Goal: Task Accomplishment & Management: Manage account settings

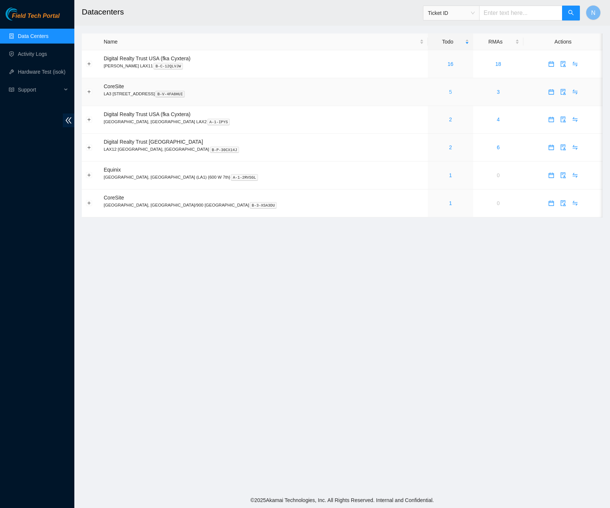
click at [449, 90] on link "5" at bounding box center [450, 92] width 3 height 6
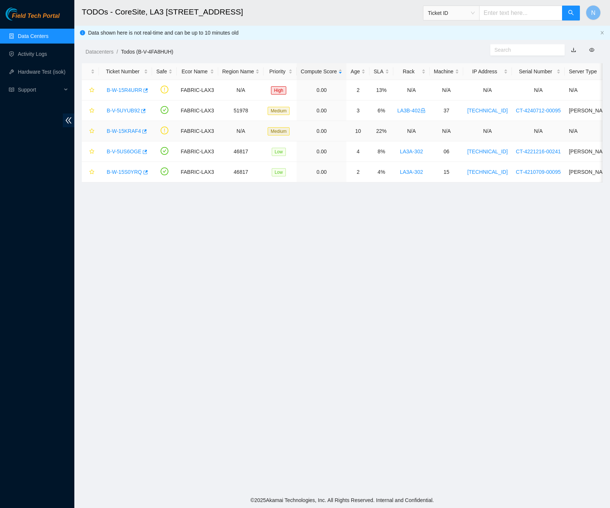
click at [122, 133] on link "B-W-15KRAF4" at bounding box center [124, 131] width 34 height 6
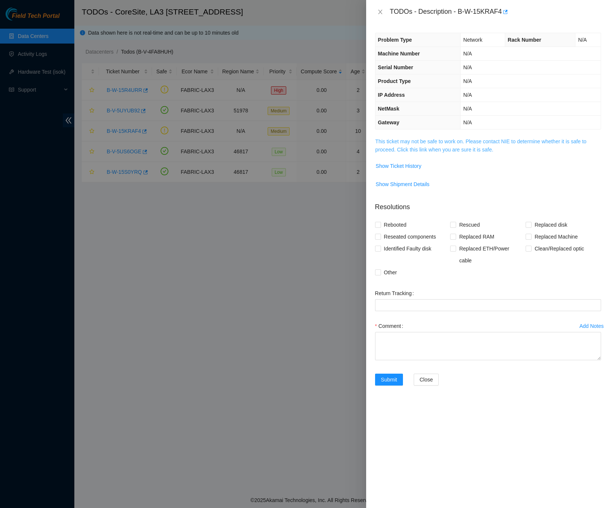
click at [393, 148] on link "This ticket may not be safe to work on. Please contact NIE to determine whether…" at bounding box center [481, 145] width 211 height 14
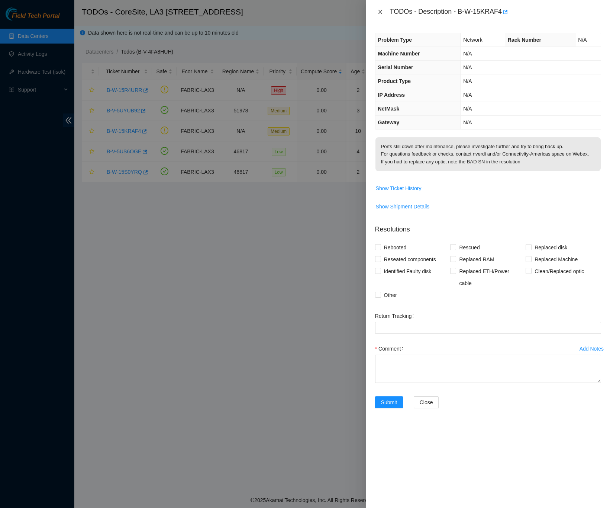
click at [378, 9] on icon "close" at bounding box center [381, 12] width 6 height 6
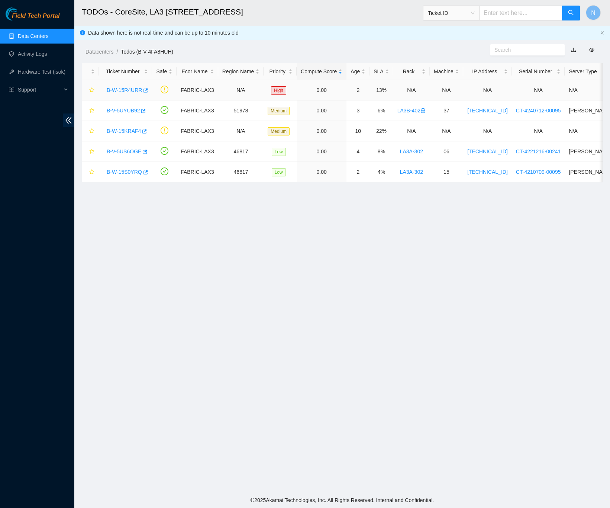
click at [119, 89] on link "B-W-15R4URR" at bounding box center [124, 90] width 35 height 6
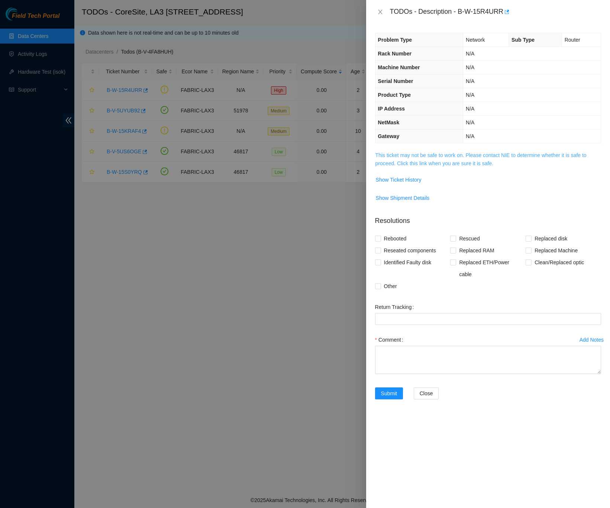
click at [394, 163] on link "This ticket may not be safe to work on. Please contact NIE to determine whether…" at bounding box center [481, 159] width 211 height 14
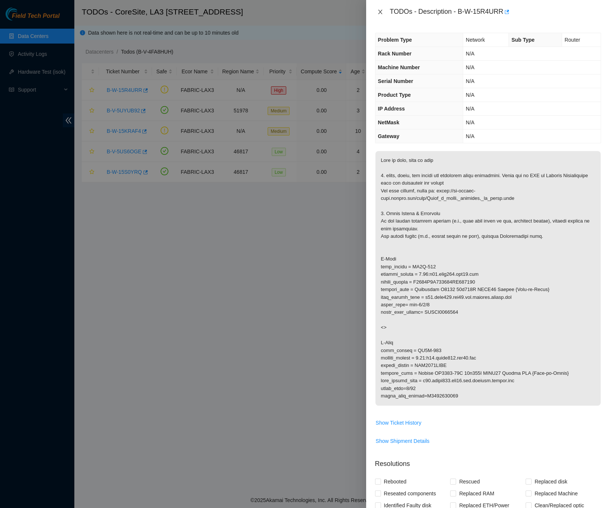
click at [379, 12] on icon "close" at bounding box center [381, 12] width 6 height 6
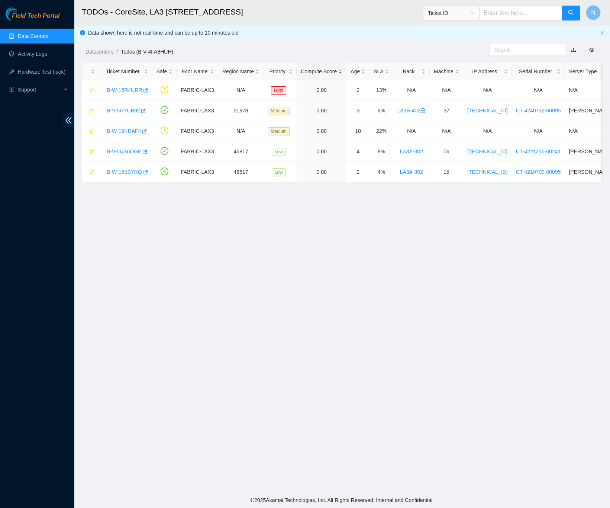
click at [395, 295] on main "TODOs - CoreSite, LA3 200 Bauchet St Ticket ID N Data shown here is not real-ti…" at bounding box center [342, 246] width 536 height 492
click at [123, 152] on link "B-V-5US6OGE" at bounding box center [124, 151] width 35 height 6
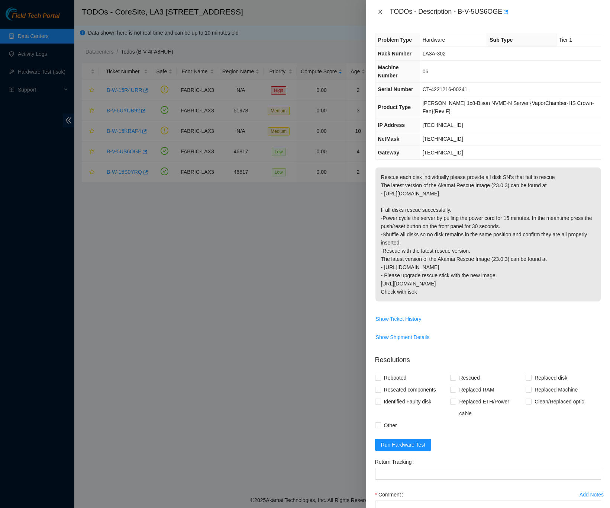
click at [380, 10] on icon "close" at bounding box center [381, 12] width 6 height 6
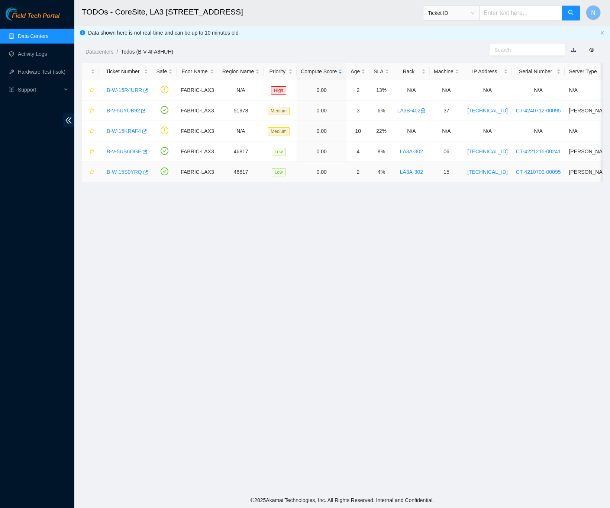
click at [126, 170] on link "B-W-15S0YRQ" at bounding box center [124, 172] width 35 height 6
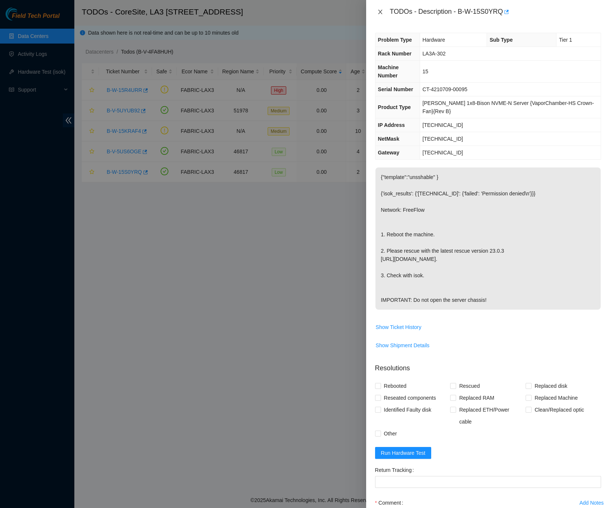
click at [379, 9] on icon "close" at bounding box center [381, 12] width 6 height 6
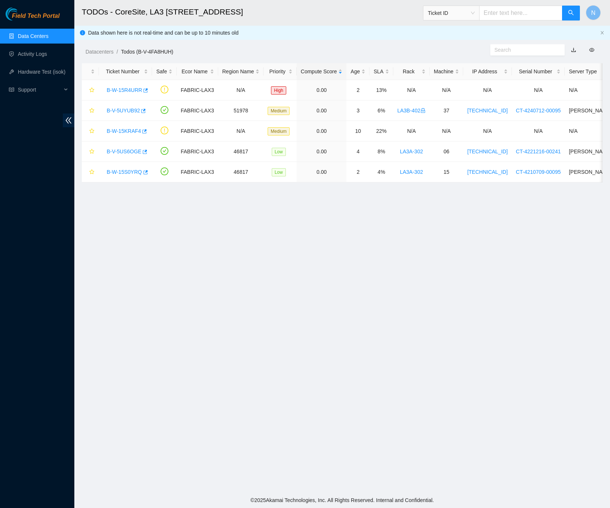
click at [44, 37] on link "Data Centers" at bounding box center [33, 36] width 30 height 6
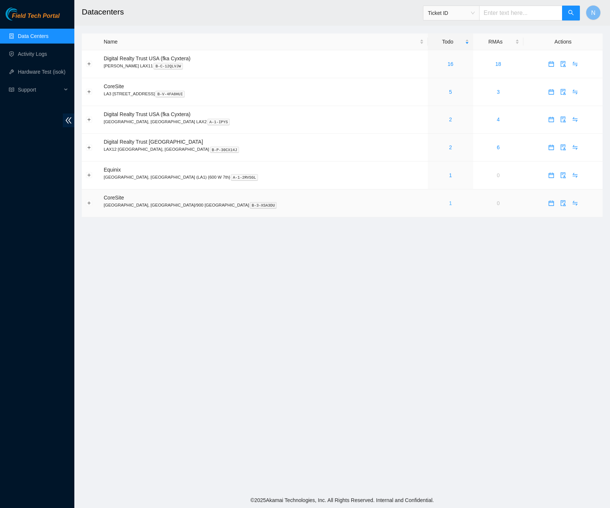
click at [449, 204] on link "1" at bounding box center [450, 203] width 3 height 6
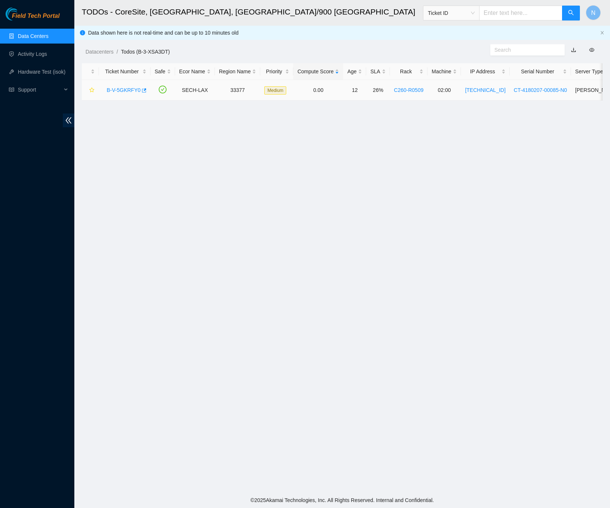
click at [119, 89] on link "B-V-5GKRFY0" at bounding box center [124, 90] width 34 height 6
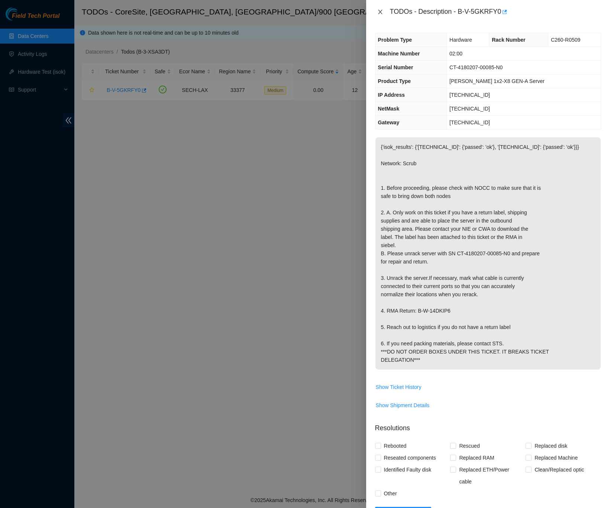
click at [383, 13] on icon "close" at bounding box center [381, 12] width 6 height 6
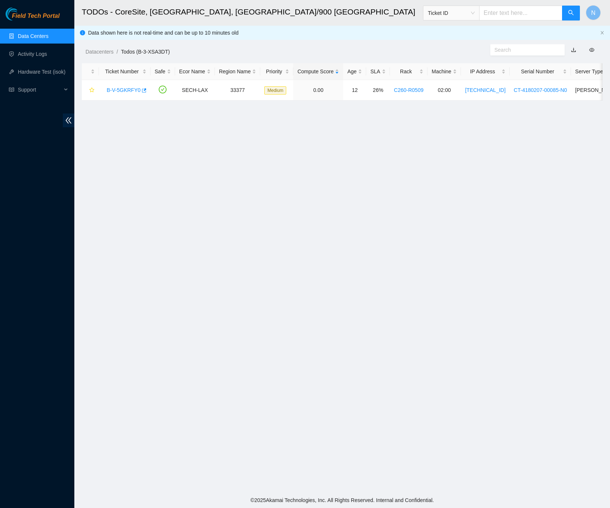
click at [42, 37] on link "Data Centers" at bounding box center [33, 36] width 30 height 6
